Goal: Information Seeking & Learning: Learn about a topic

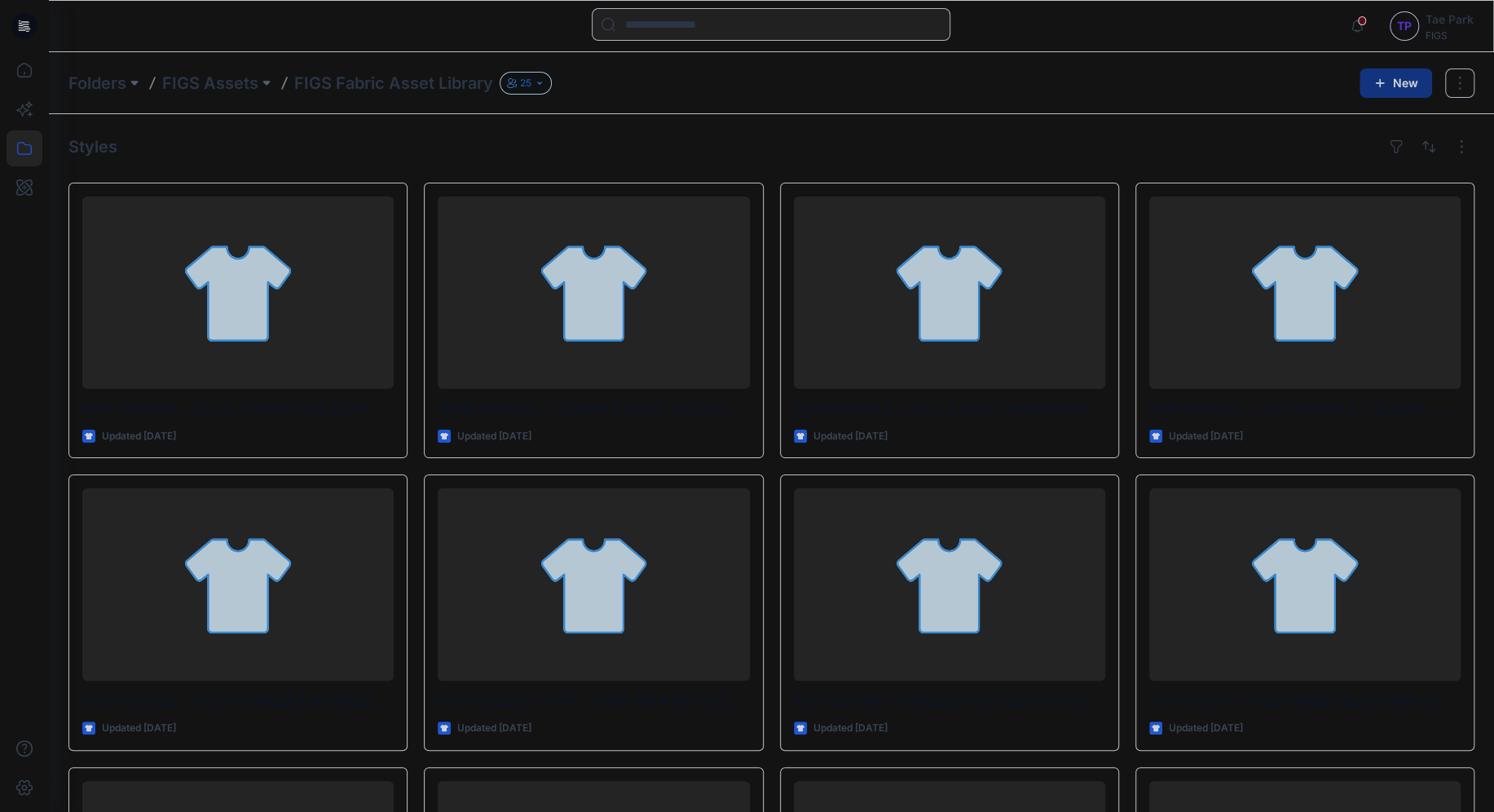
click at [278, 76] on div at bounding box center [284, 82] width 13 height 22
click at [255, 81] on p "FIGS Assets" at bounding box center [210, 82] width 96 height 22
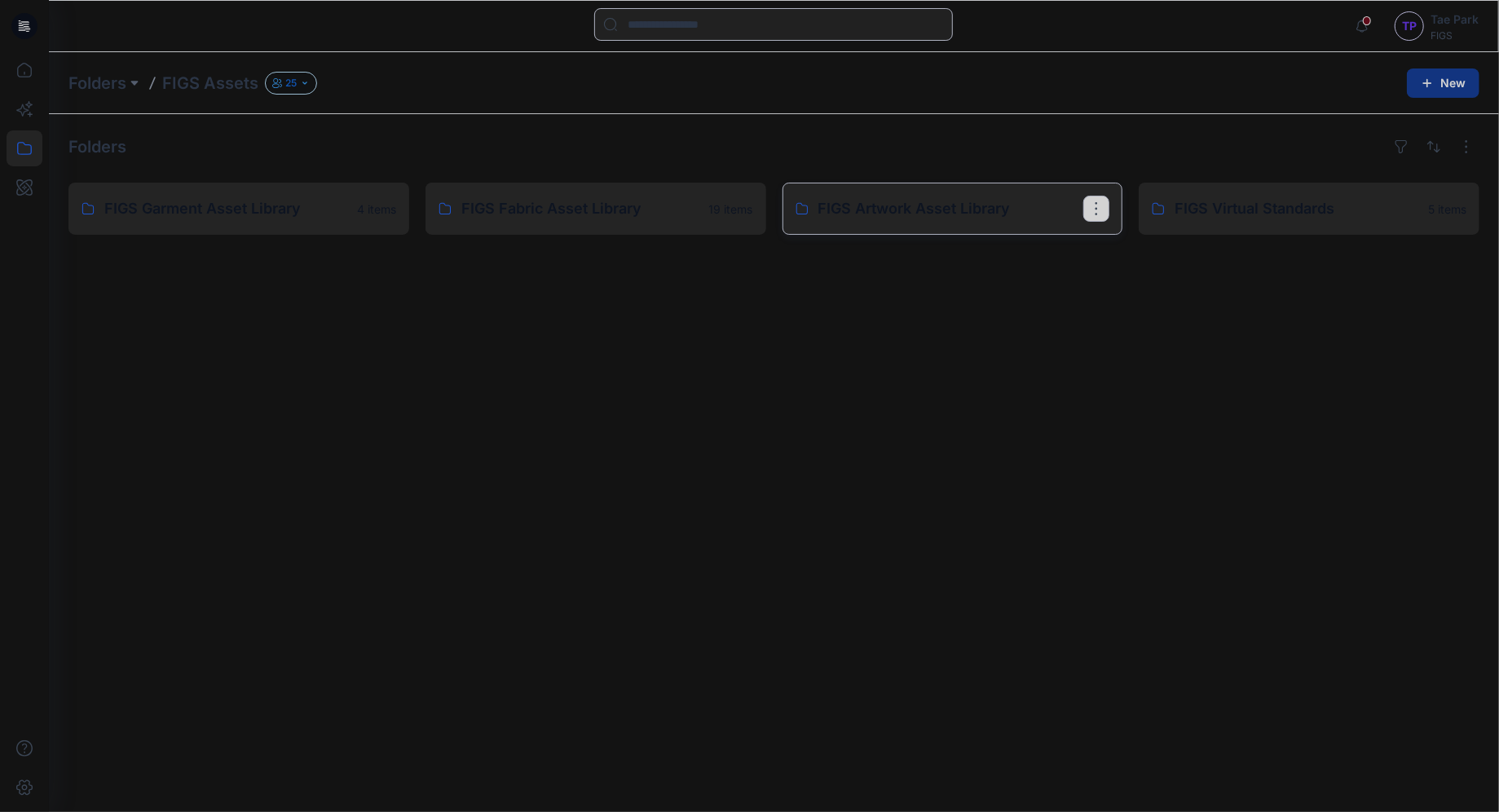
click at [1039, 214] on p "FIGS Artwork Asset Library" at bounding box center [951, 208] width 265 height 22
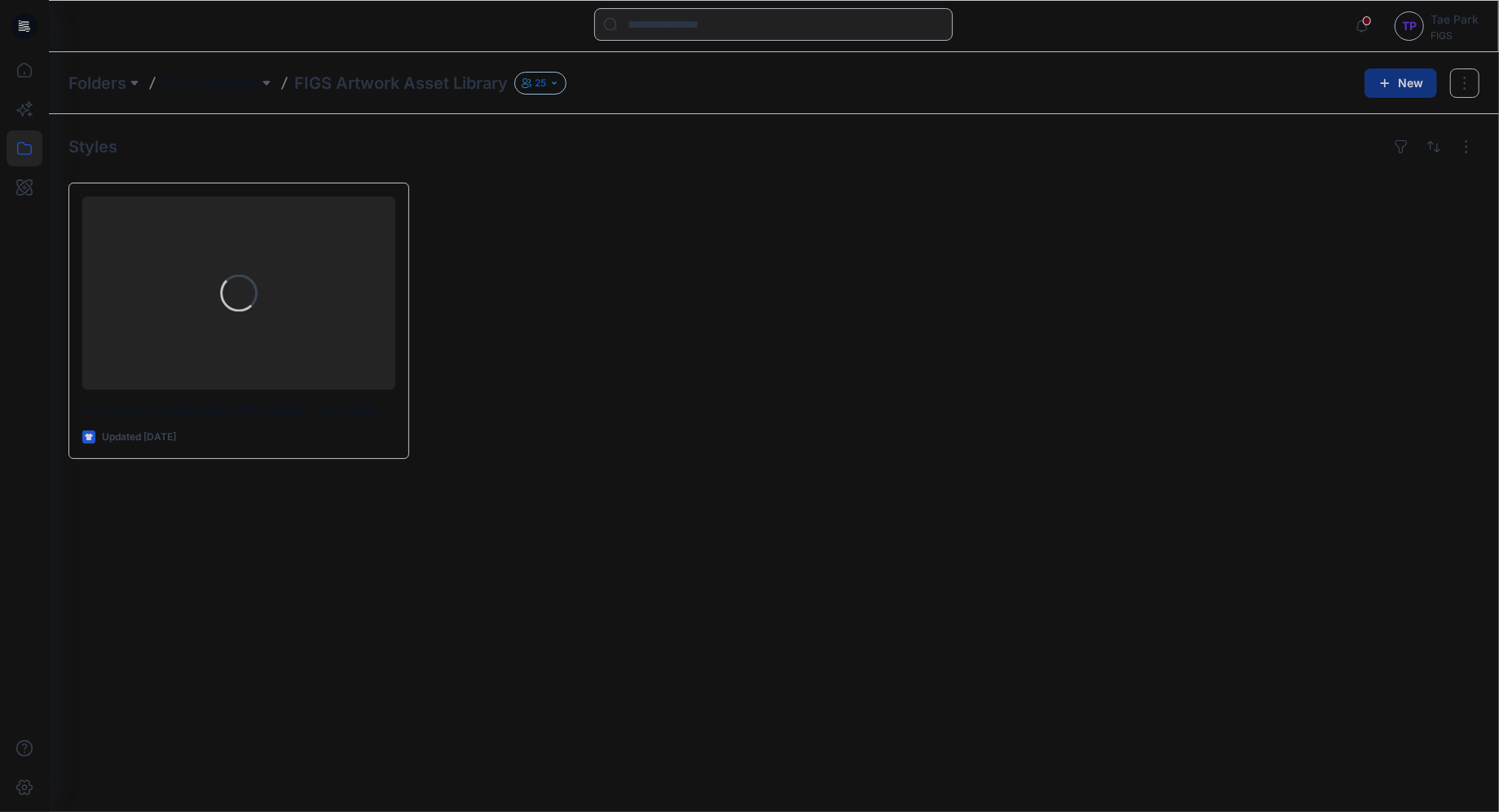
click at [253, 77] on p "FIGS Assets" at bounding box center [210, 82] width 96 height 22
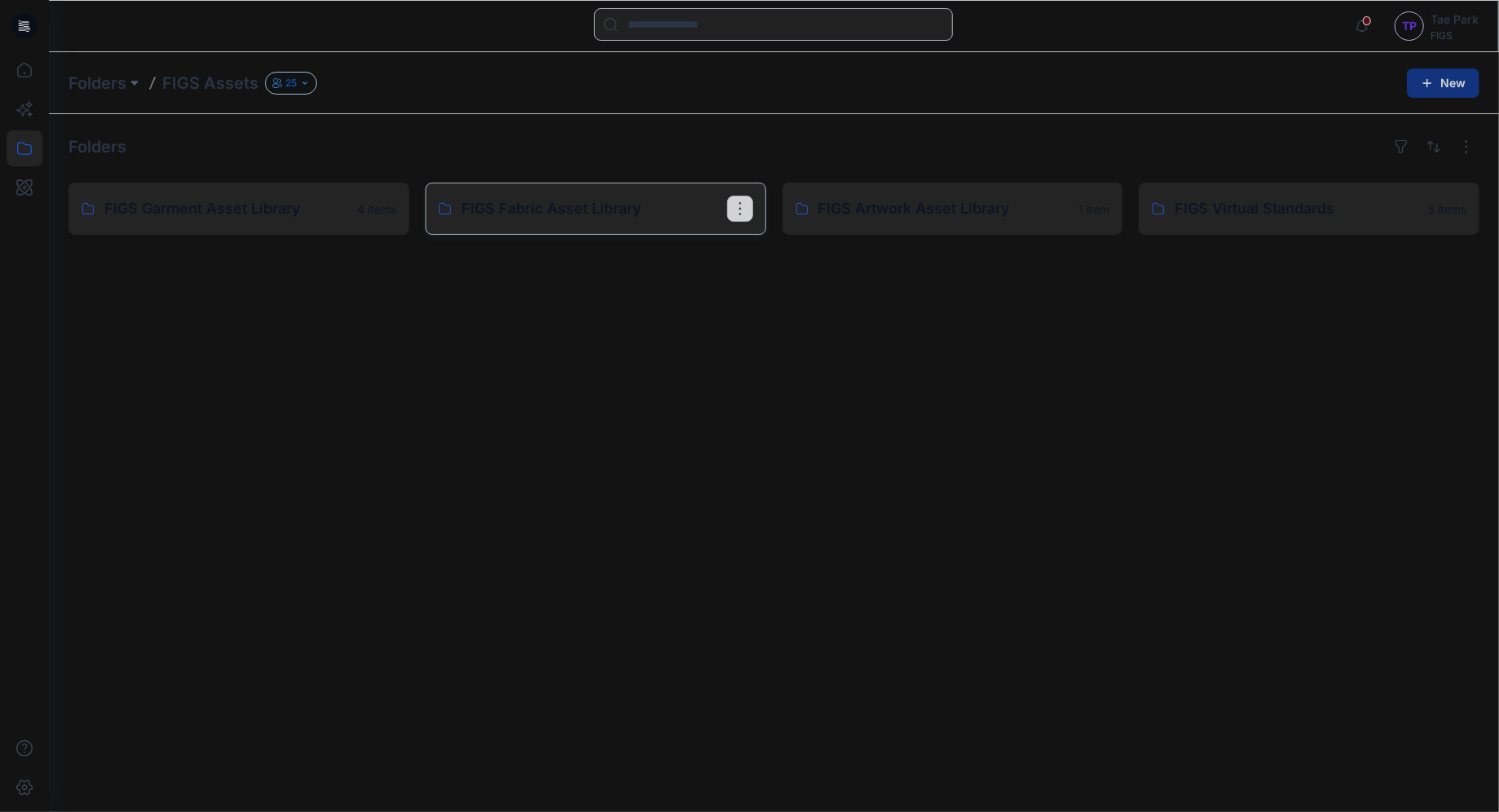
click at [626, 207] on p "FIGS Fabric Asset Library" at bounding box center [594, 208] width 265 height 22
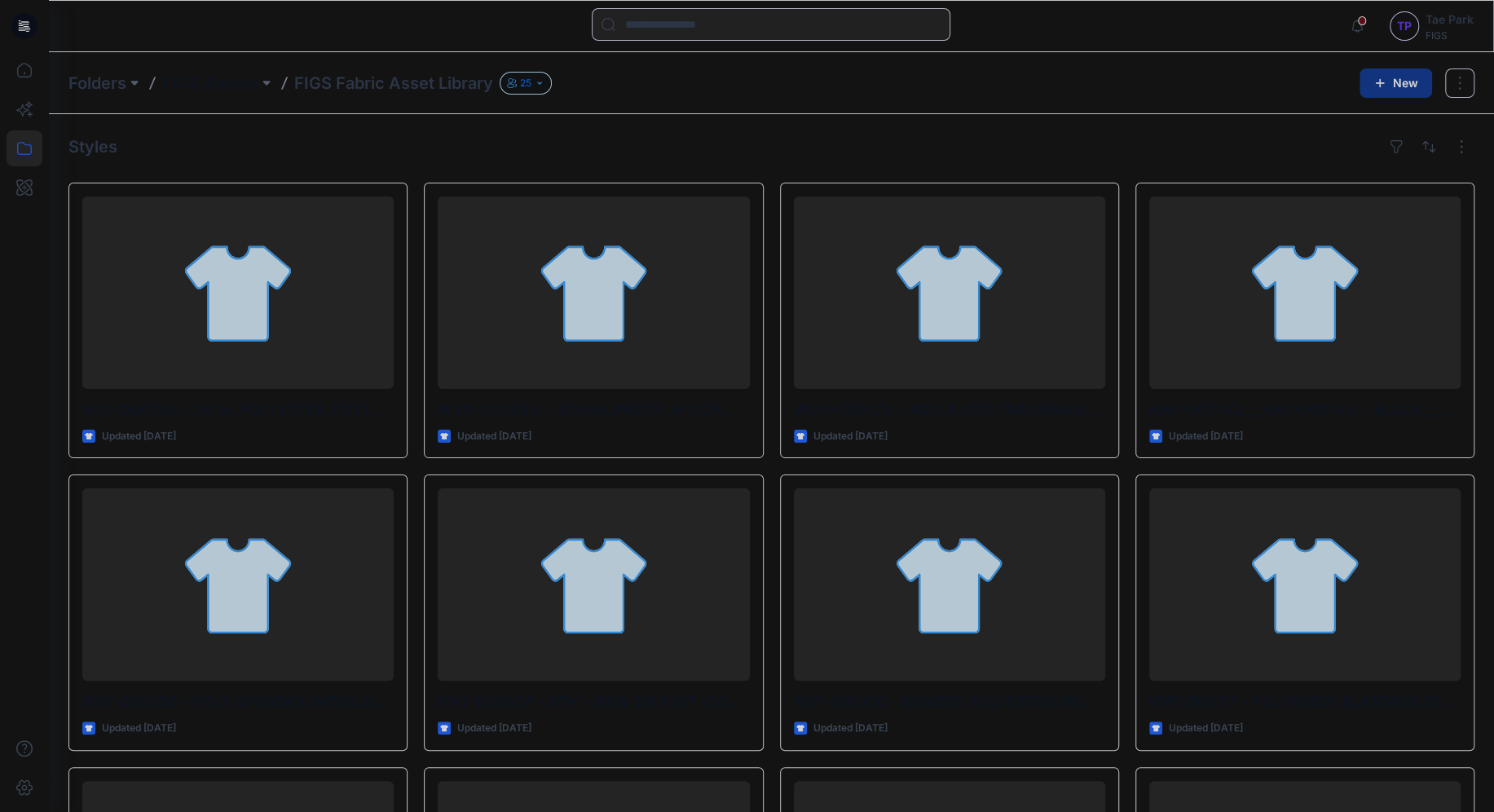
click at [219, 81] on p "FIGS Assets" at bounding box center [210, 82] width 96 height 22
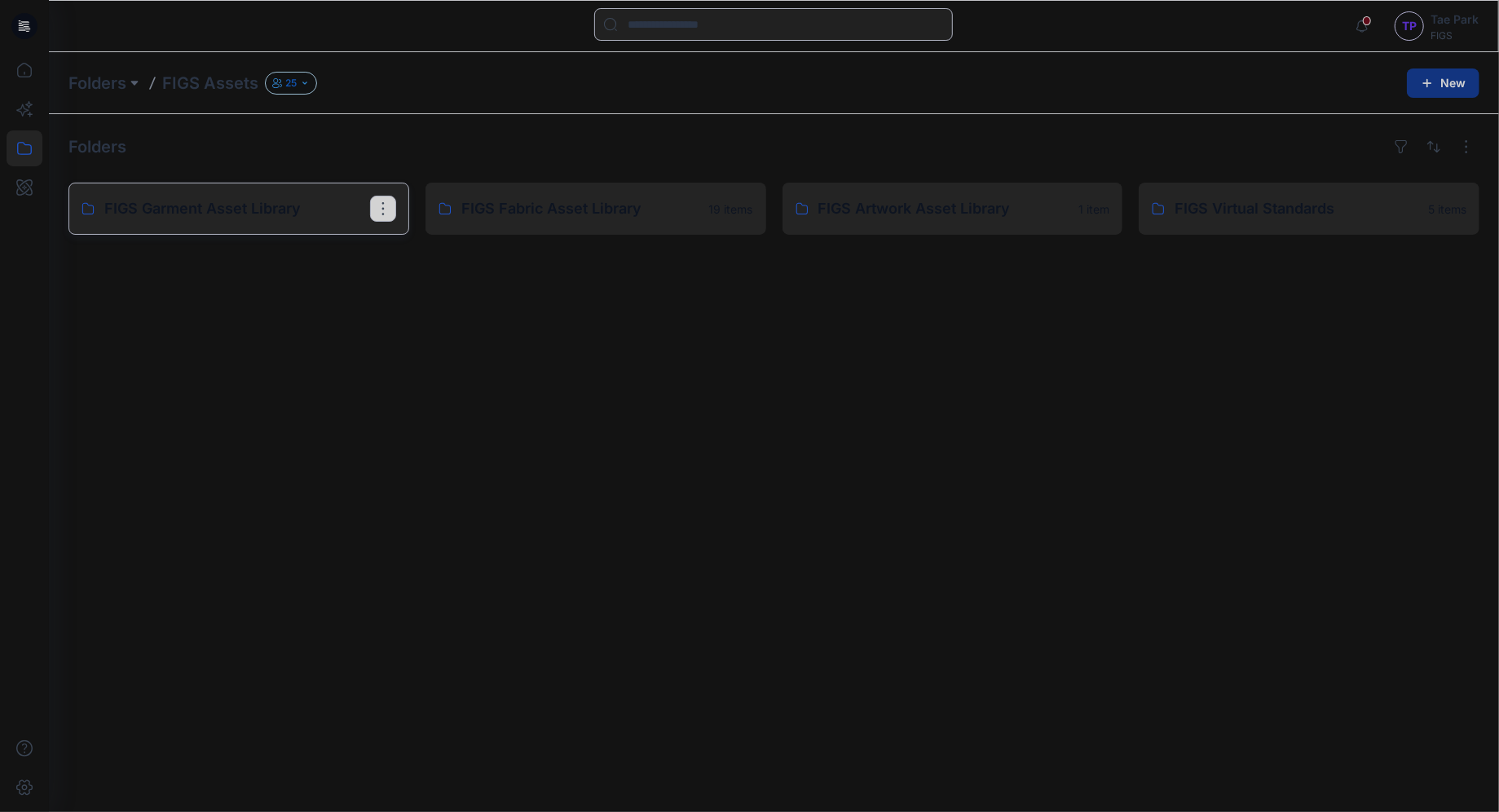
click at [268, 197] on p "FIGS Garment Asset Library" at bounding box center [237, 208] width 265 height 22
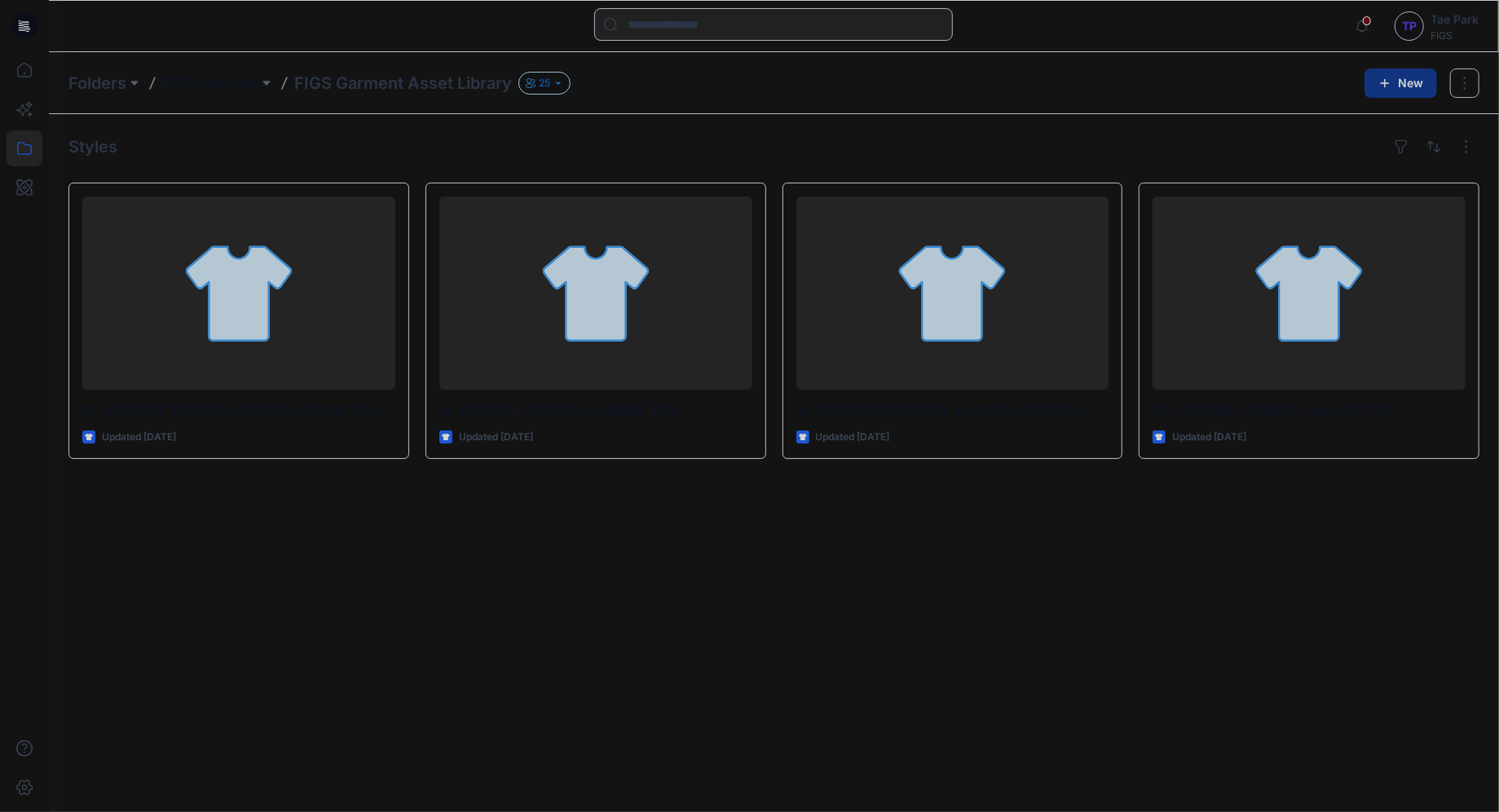
click at [204, 85] on p "FIGS Assets" at bounding box center [210, 82] width 96 height 22
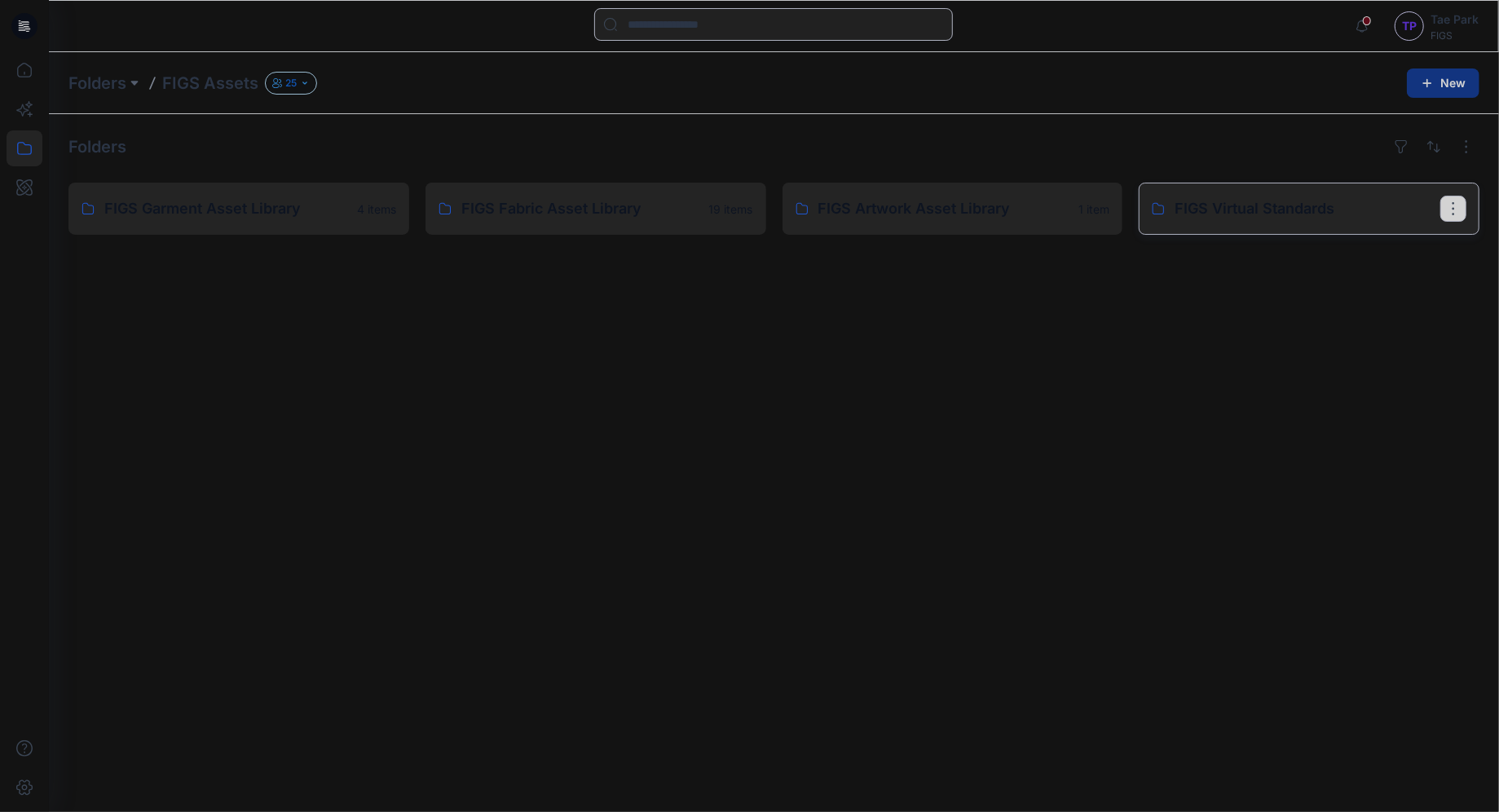
click at [1210, 200] on p "FIGS Virtual Standards" at bounding box center [1307, 208] width 265 height 22
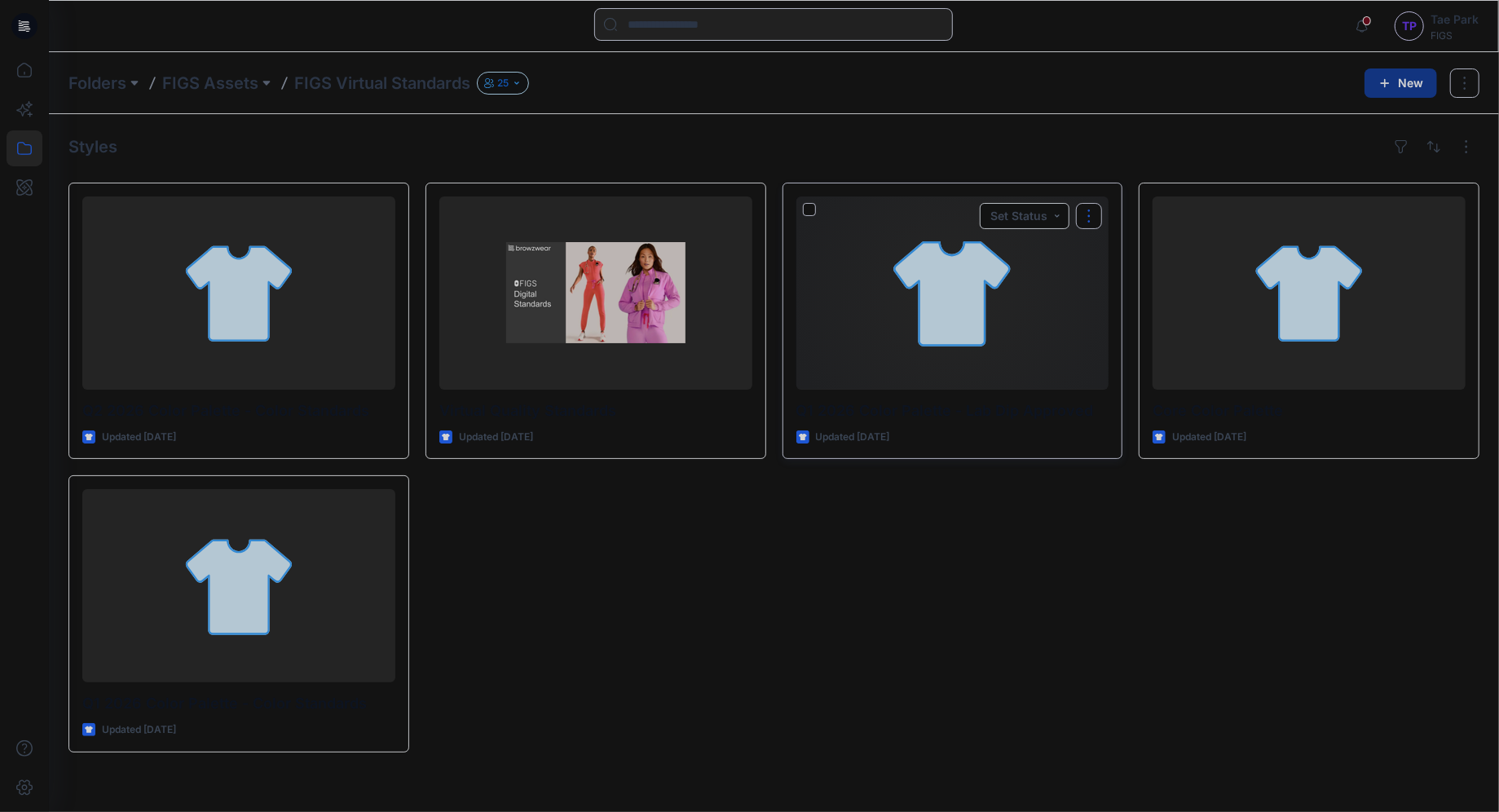
click at [1087, 218] on button "button" at bounding box center [1088, 215] width 26 height 26
drag, startPoint x: 970, startPoint y: 336, endPoint x: 897, endPoint y: 385, distance: 87.9
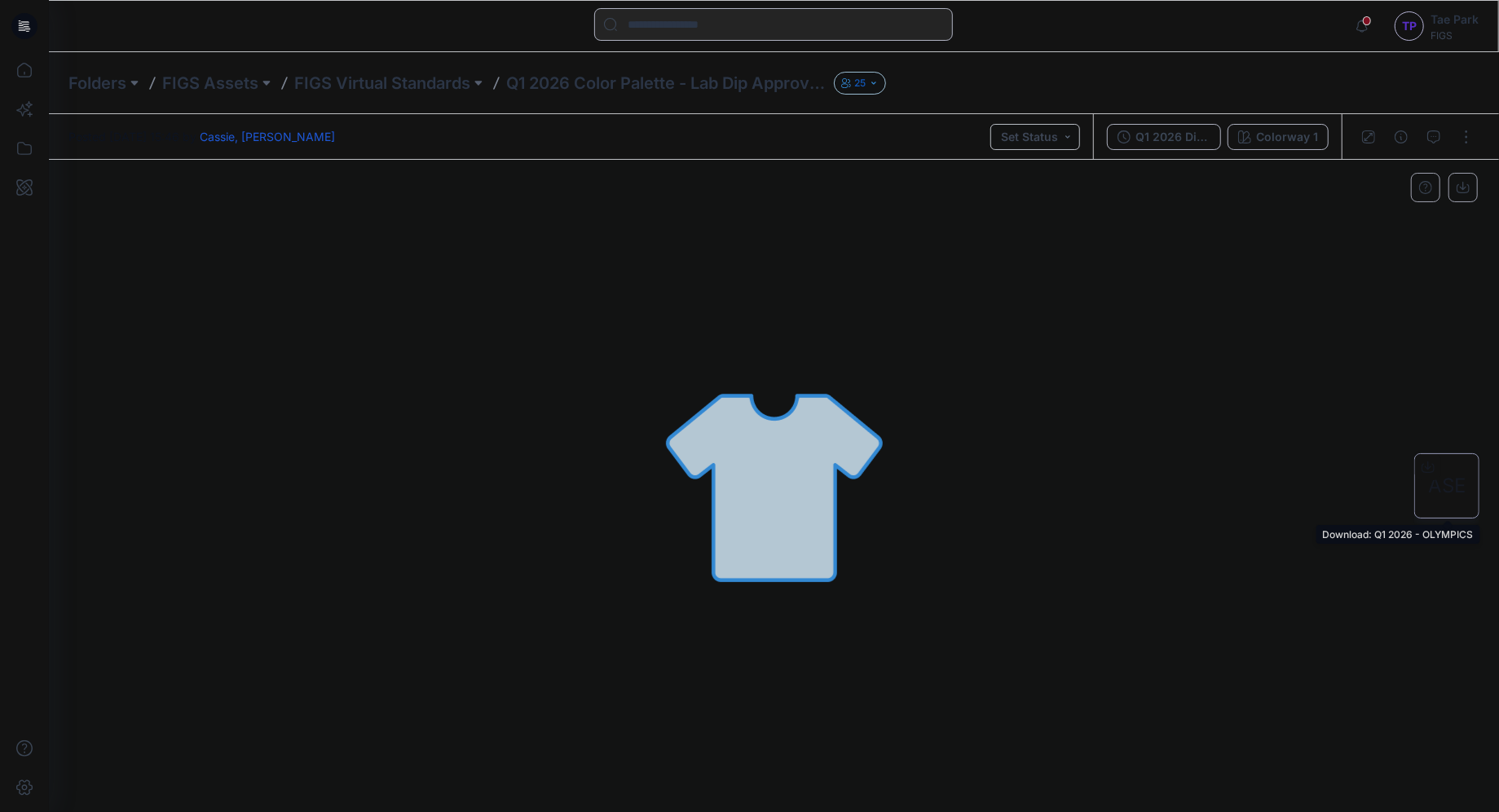
click at [1437, 488] on span "ASE" at bounding box center [1447, 486] width 38 height 30
click at [464, 84] on p "FIGS Virtual Standards" at bounding box center [382, 82] width 176 height 22
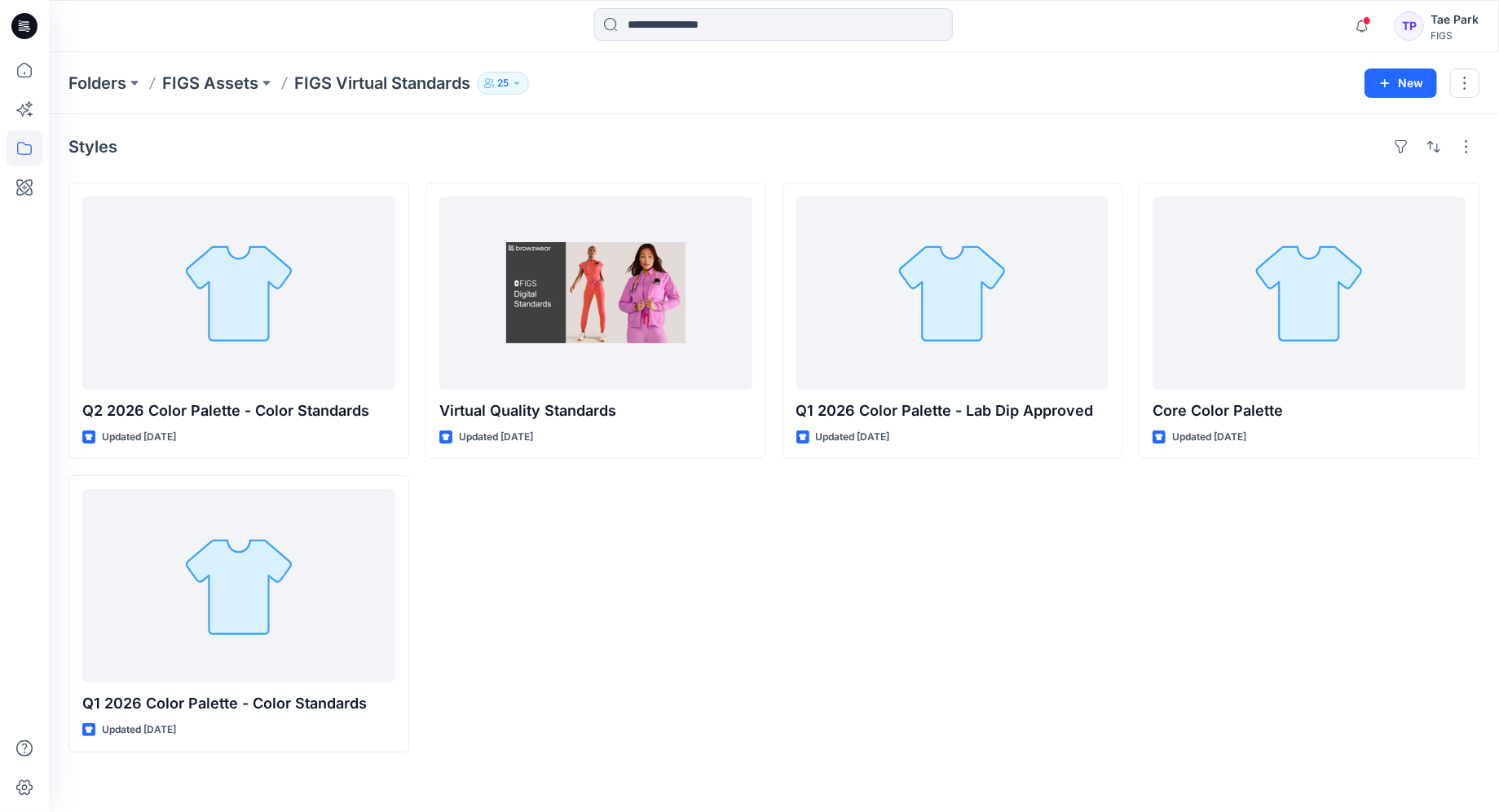
click at [1256, 698] on div "Core Color Palette Updated 8 months ago" at bounding box center [1309, 468] width 341 height 570
